Goal: Communication & Community: Participate in discussion

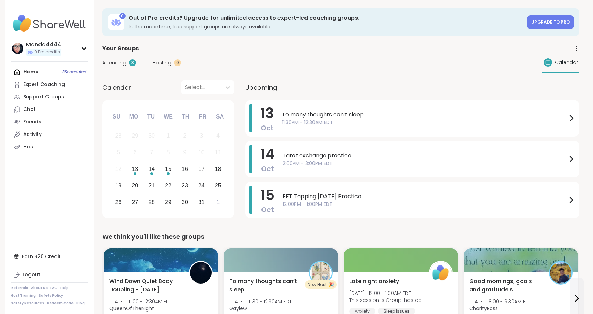
scroll to position [52, 0]
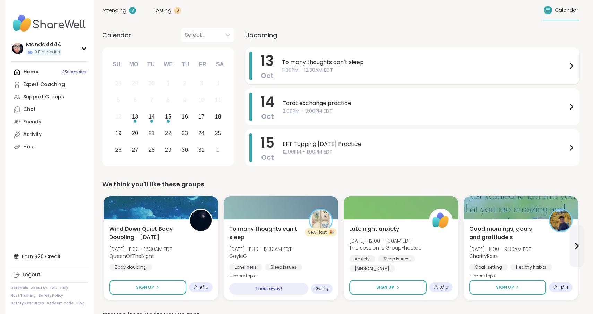
click at [381, 70] on span "11:30PM - 12:30AM EDT" at bounding box center [424, 70] width 285 height 7
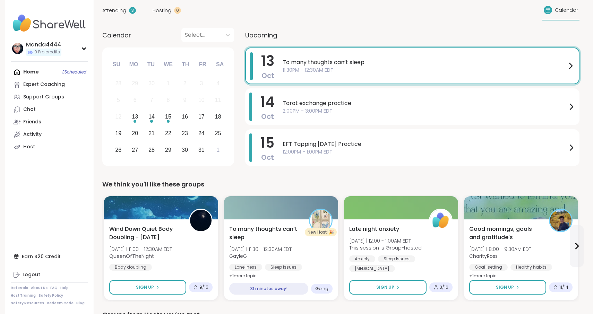
scroll to position [0, 0]
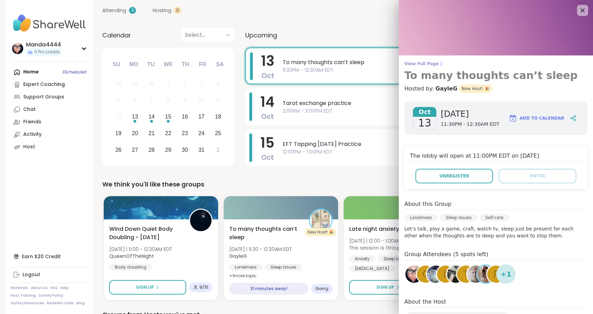
click at [422, 62] on span "View Full Page" at bounding box center [495, 64] width 183 height 6
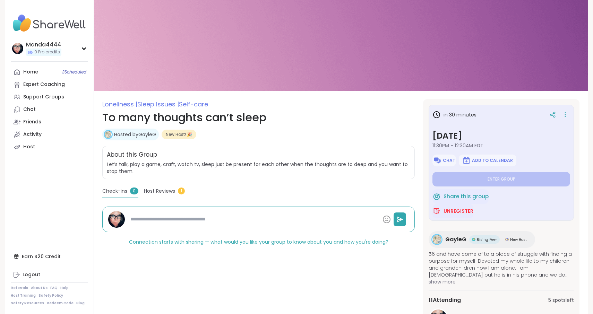
click at [449, 282] on span "show more" at bounding box center [501, 282] width 145 height 7
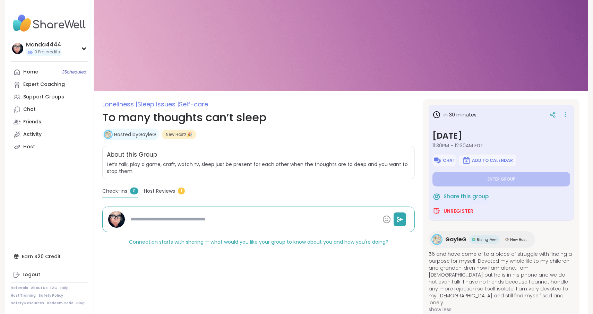
type textarea "*"
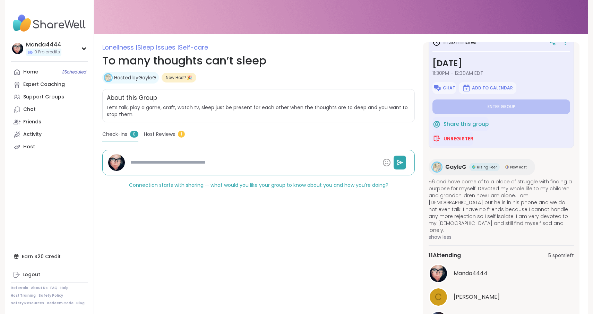
scroll to position [108, 0]
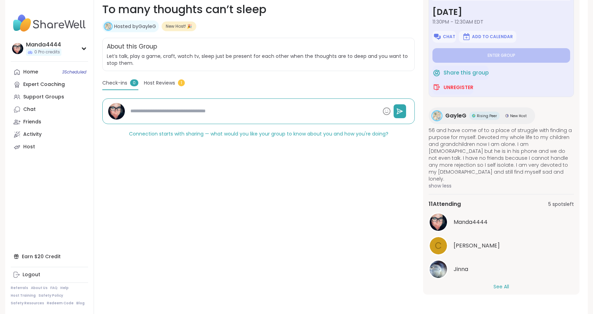
click at [505, 283] on button "See All" at bounding box center [502, 286] width 16 height 7
click at [166, 81] on span "Host Reviews" at bounding box center [159, 82] width 31 height 7
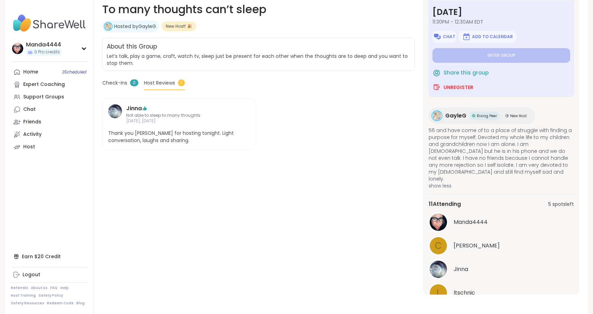
scroll to position [0, 0]
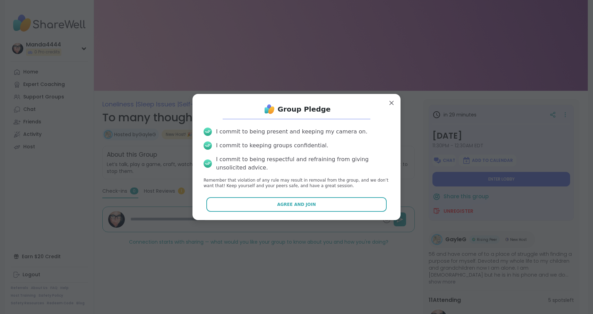
click at [300, 203] on span "Agree and Join" at bounding box center [296, 205] width 39 height 6
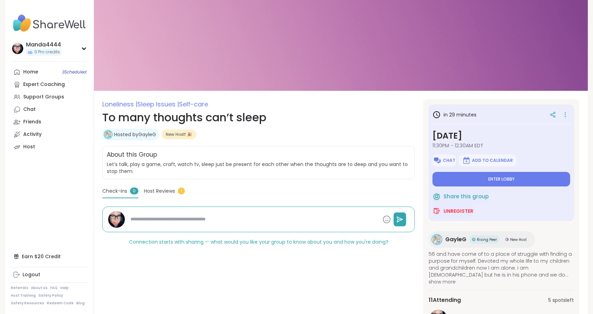
type textarea "*"
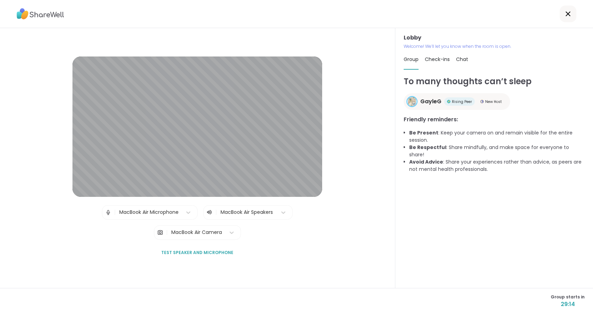
click at [568, 16] on icon at bounding box center [568, 14] width 8 height 8
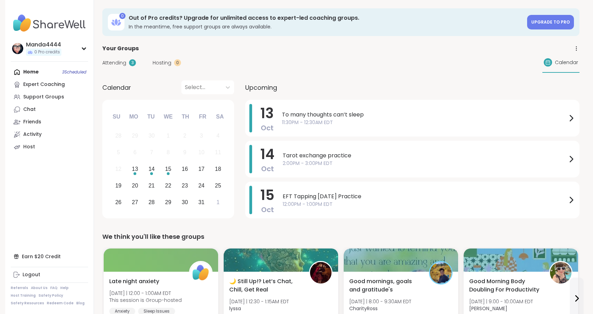
click at [116, 64] on span "Attending" at bounding box center [114, 62] width 24 height 7
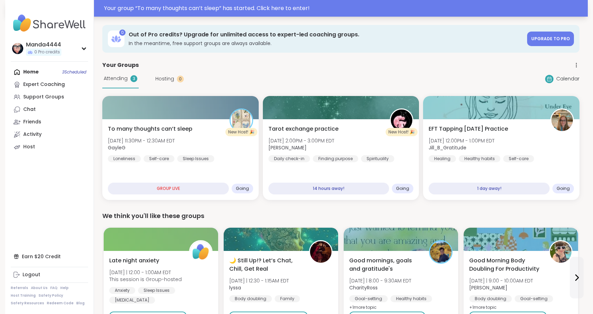
click at [288, 9] on div "Your group “ To many thoughts can’t sleep ” has started. Click here to enter!" at bounding box center [344, 8] width 480 height 8
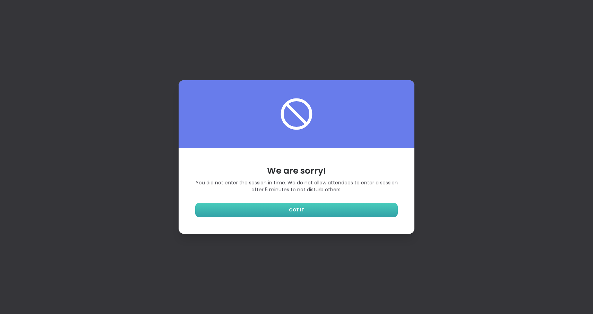
click at [311, 208] on link "GOT IT" at bounding box center [296, 210] width 203 height 15
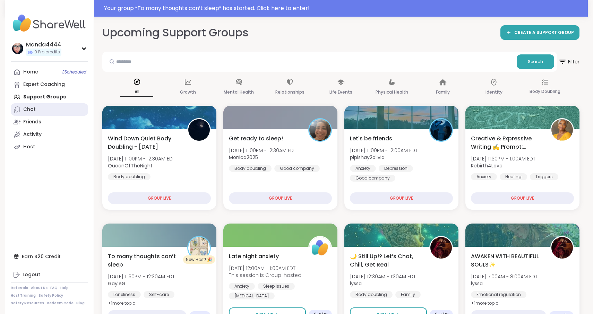
click at [37, 110] on link "Chat" at bounding box center [49, 109] width 77 height 12
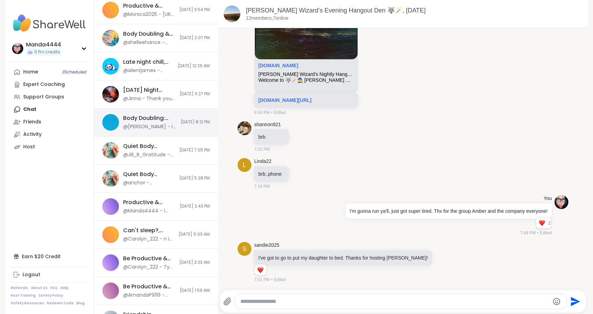
scroll to position [282, 0]
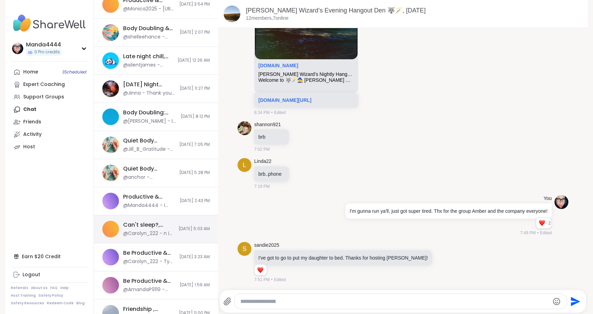
click at [160, 233] on div "@Carolyn_222 - n i returned everything at face value all the same" at bounding box center [148, 233] width 51 height 7
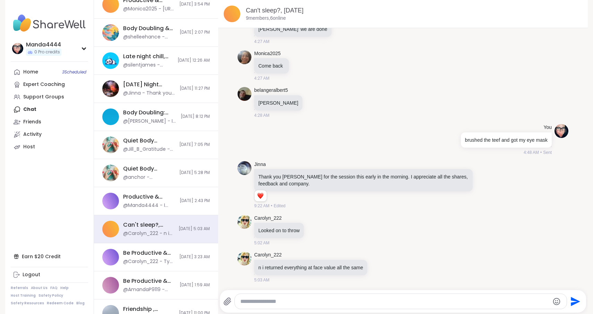
scroll to position [0, 0]
